Goal: Check status: Check status

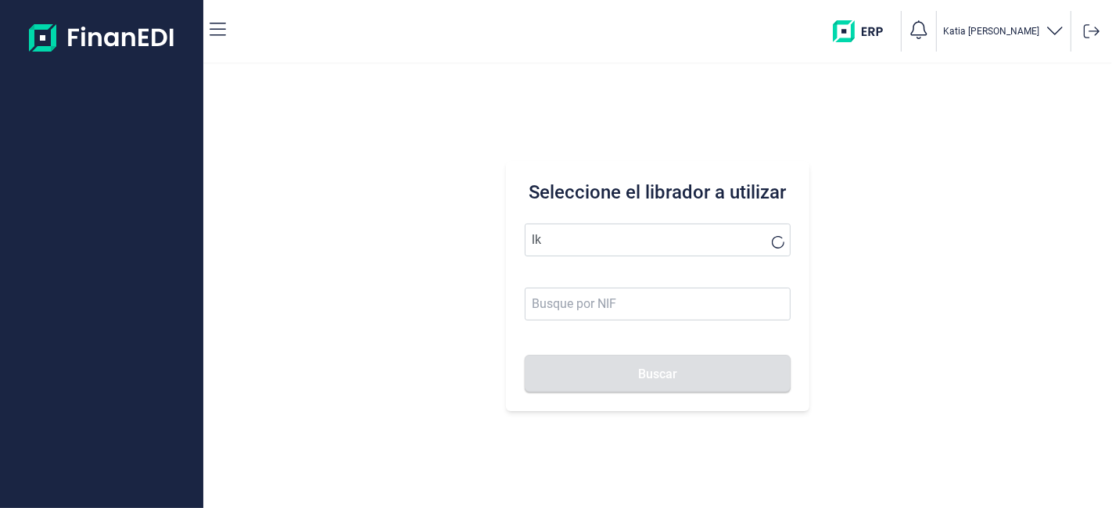
click at [525, 355] on button "Buscar" at bounding box center [657, 374] width 265 height 38
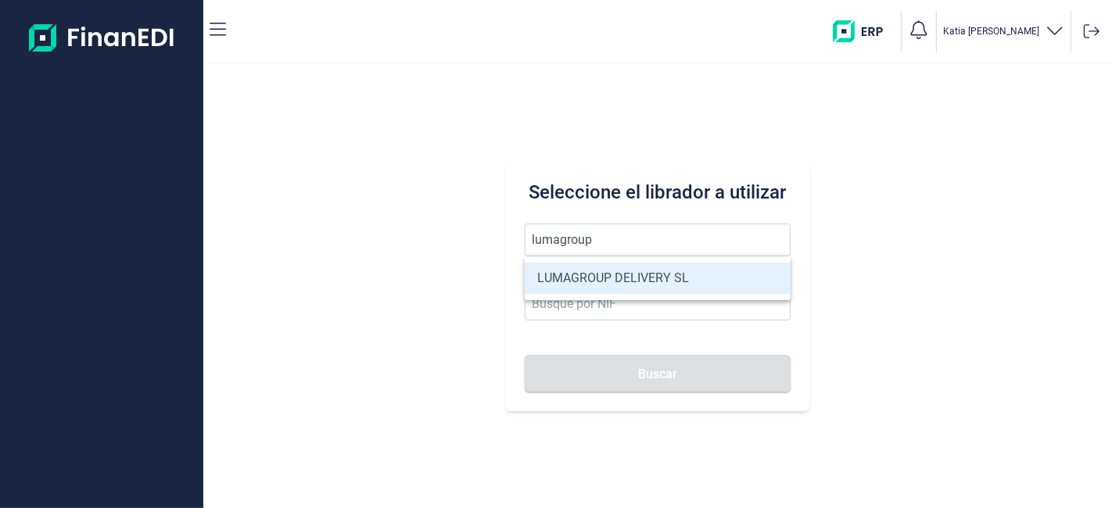
type input "LUMAGROUP DELIVERY SL"
type input "B86582939"
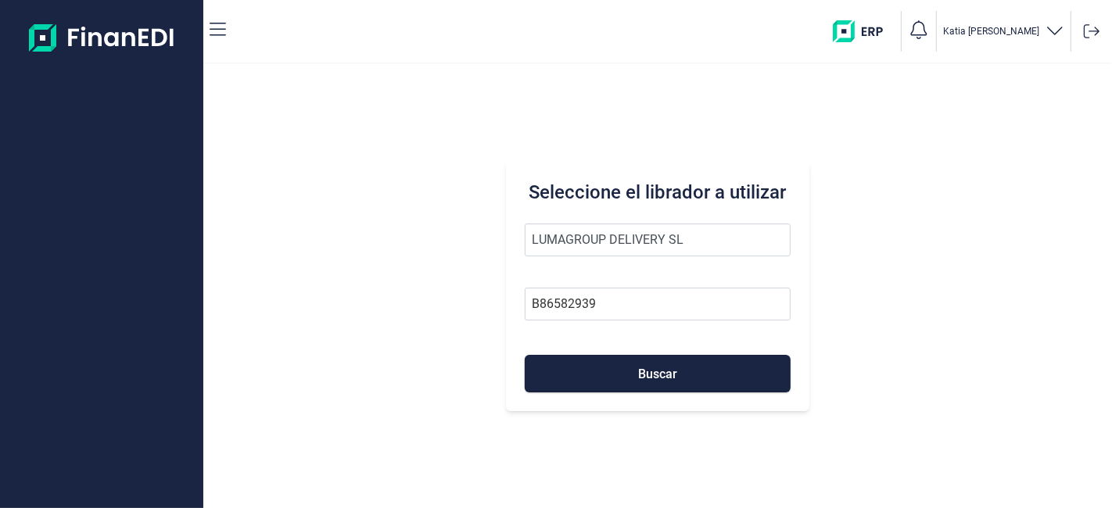
type input "LUMAGROUP DELIVERY SL"
drag, startPoint x: 641, startPoint y: 398, endPoint x: 647, endPoint y: 391, distance: 9.4
click at [644, 395] on div "Seleccione el librador a utilizar LUMAGROUP DELIVERY SL B86582939 Buscar" at bounding box center [657, 286] width 303 height 250
click at [649, 389] on button "Buscar" at bounding box center [657, 374] width 265 height 38
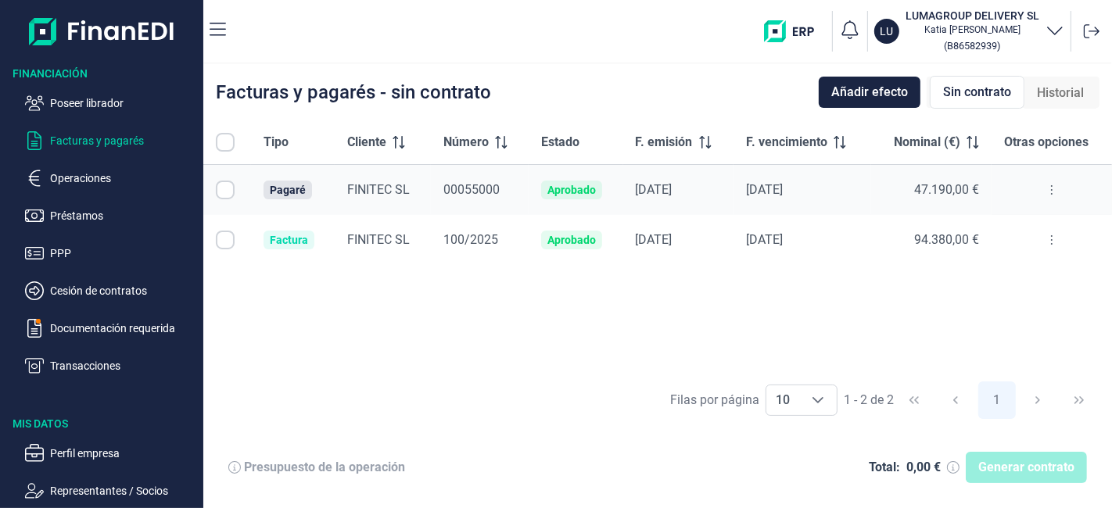
checkbox input "true"
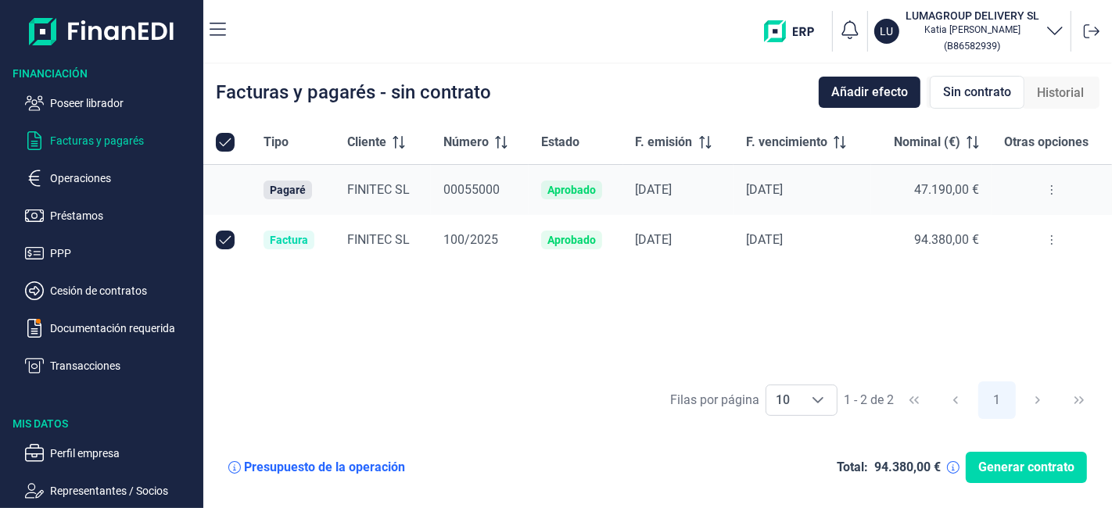
click at [1052, 192] on button at bounding box center [1052, 190] width 28 height 25
click at [995, 226] on span "Ver detalle del pagaré" at bounding box center [978, 229] width 104 height 16
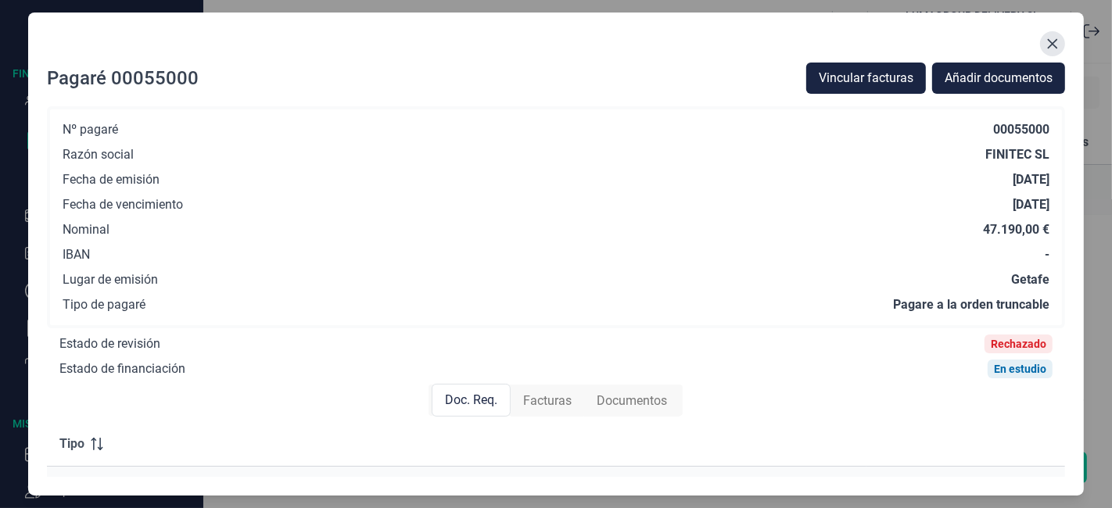
click at [1056, 41] on icon "Close" at bounding box center [1053, 44] width 10 height 10
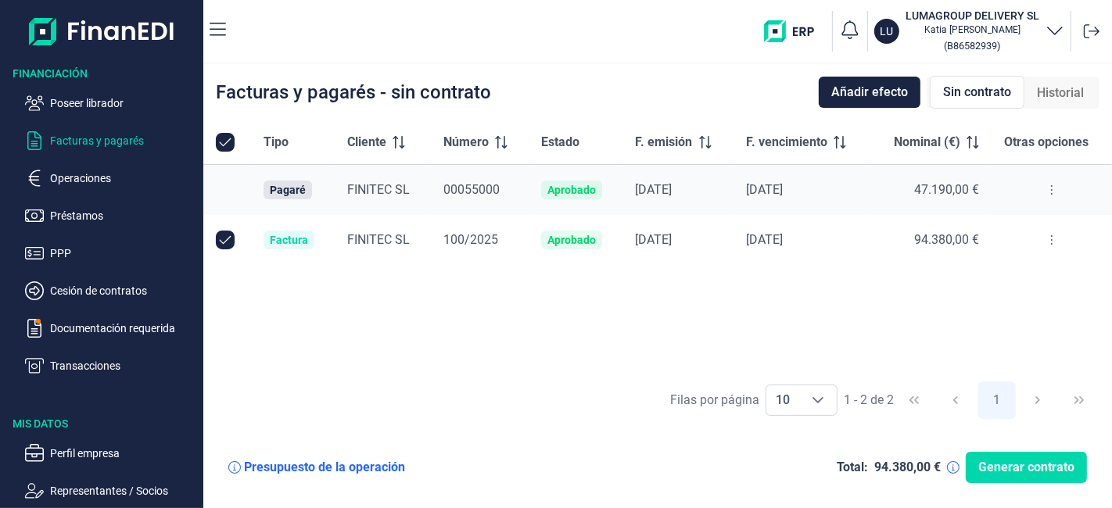
click at [1052, 234] on icon at bounding box center [1051, 240] width 3 height 13
click at [1060, 203] on td at bounding box center [1052, 190] width 120 height 51
click at [1056, 190] on button at bounding box center [1052, 190] width 28 height 25
click at [994, 227] on span "Ver detalle del pagaré" at bounding box center [978, 229] width 104 height 16
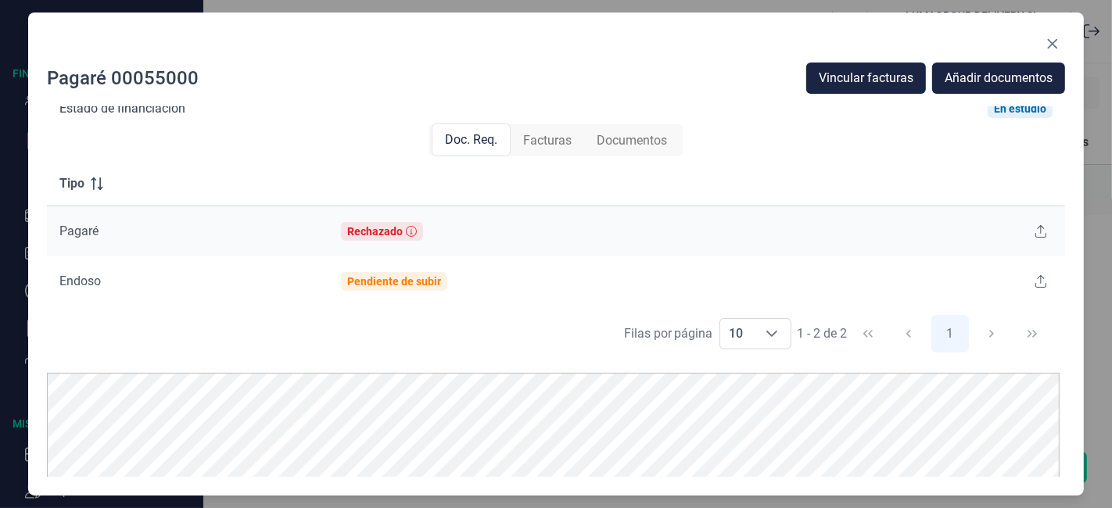
scroll to position [272, 0]
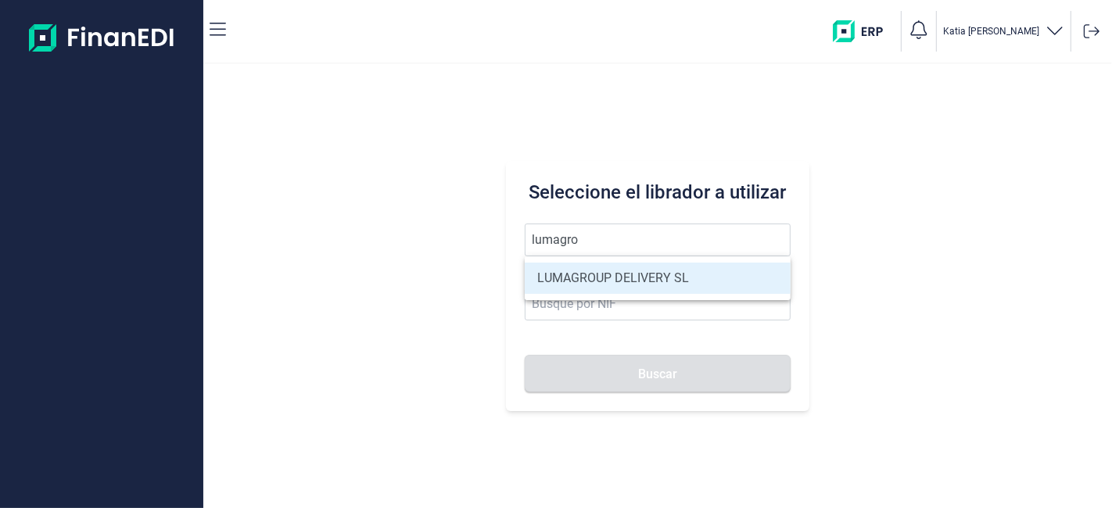
type input "LUMAGROUP DELIVERY SL"
type input "B86582939"
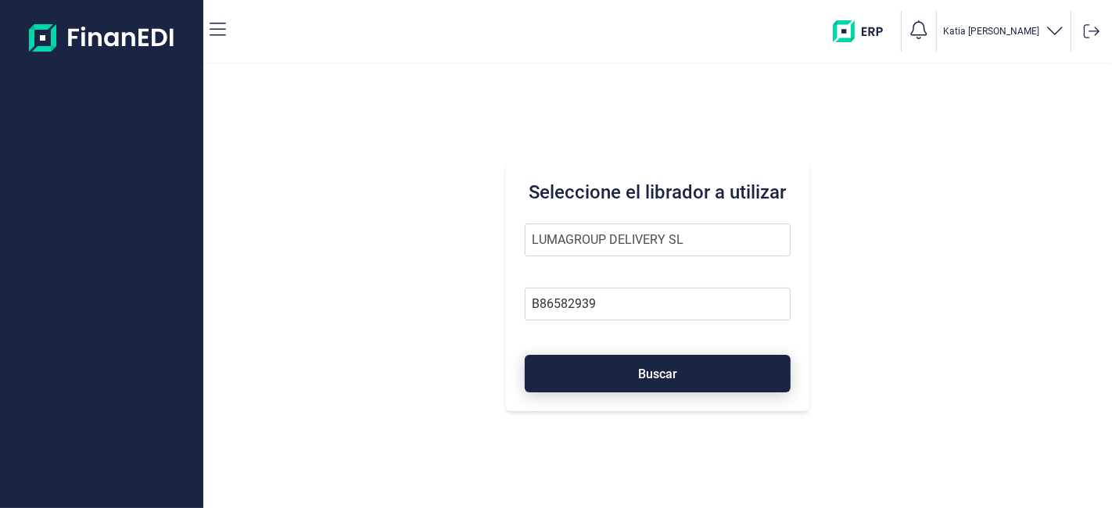
type input "LUMAGROUP DELIVERY SL"
click at [669, 391] on button "Buscar" at bounding box center [657, 374] width 265 height 38
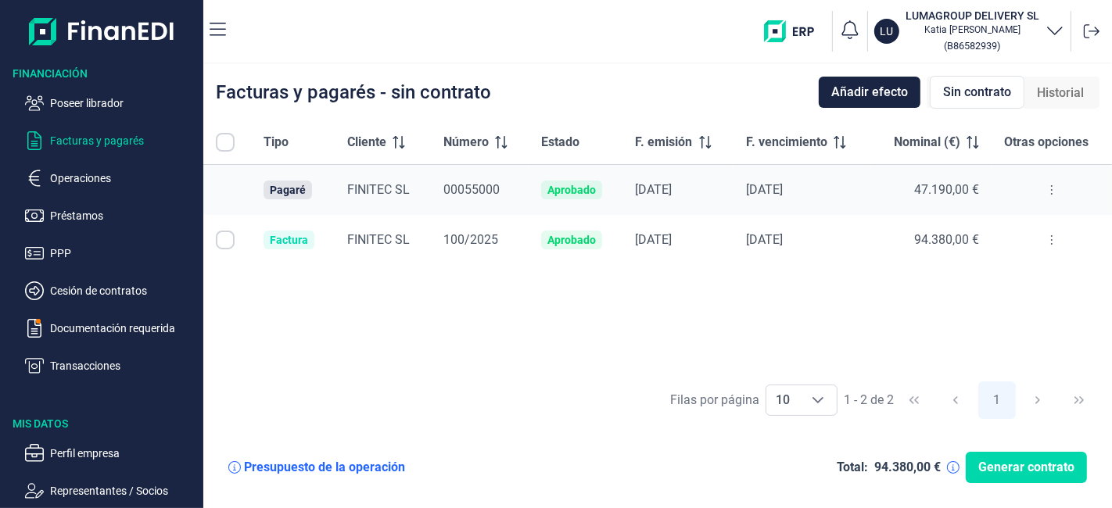
checkbox input "true"
click at [135, 173] on p "Operaciones" at bounding box center [123, 178] width 147 height 19
checkbox input "true"
